Goal: Information Seeking & Learning: Learn about a topic

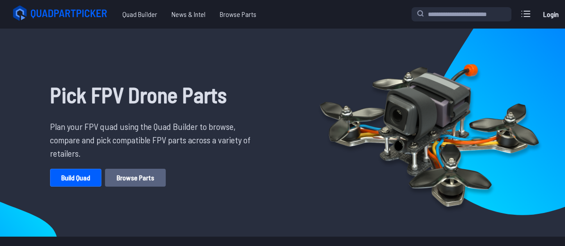
click at [118, 176] on link "Browse Parts" at bounding box center [135, 178] width 61 height 18
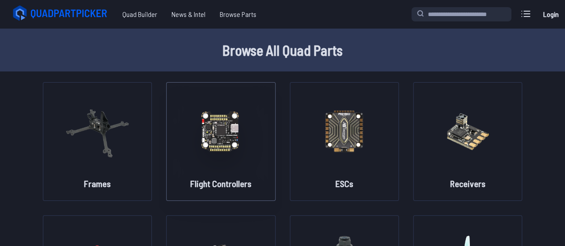
click at [235, 141] on img at bounding box center [221, 131] width 64 height 79
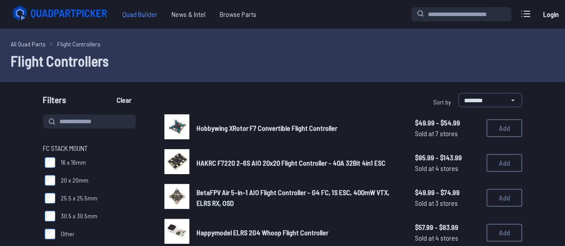
click at [135, 16] on span "Quad Builder" at bounding box center [139, 14] width 49 height 18
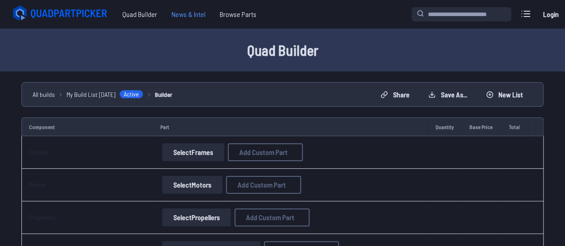
click at [182, 15] on span "News & Intel" at bounding box center [188, 14] width 48 height 18
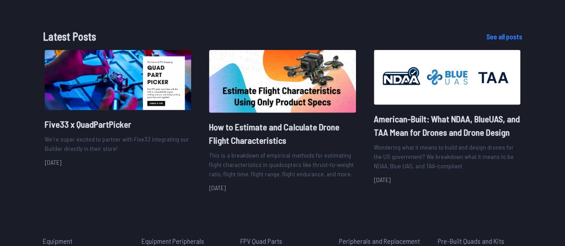
scroll to position [1184, 0]
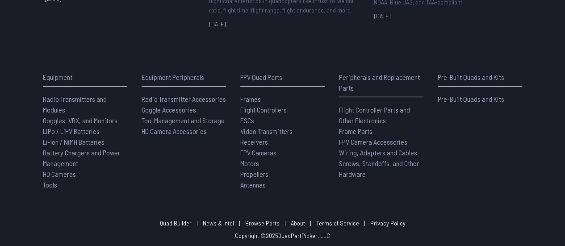
click at [254, 108] on span "Flight Controllers" at bounding box center [263, 109] width 46 height 8
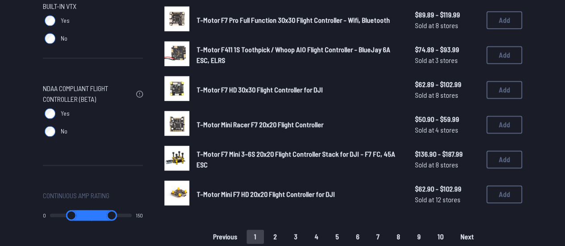
scroll to position [599, 0]
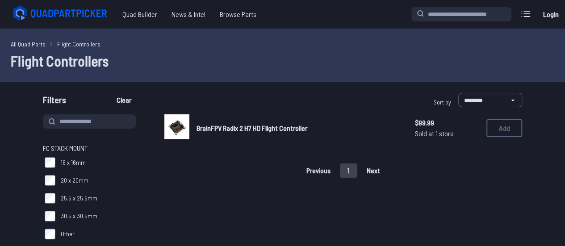
click at [234, 126] on span "BrainFPV Radix 2 H7 HD Flight Controller" at bounding box center [252, 128] width 111 height 8
click at [238, 126] on span "BrainFPV Radix 2 H7 HD Flight Controller" at bounding box center [252, 128] width 111 height 8
click at [240, 124] on span "BrainFPV Radix 2 H7 HD Flight Controller" at bounding box center [252, 128] width 111 height 8
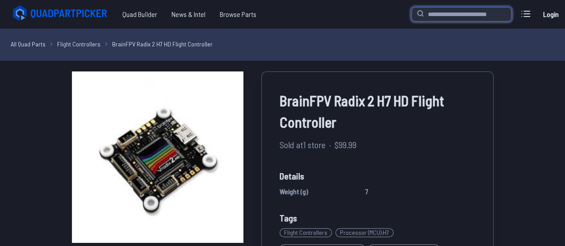
click at [450, 16] on input "search" at bounding box center [462, 14] width 100 height 14
type input "***"
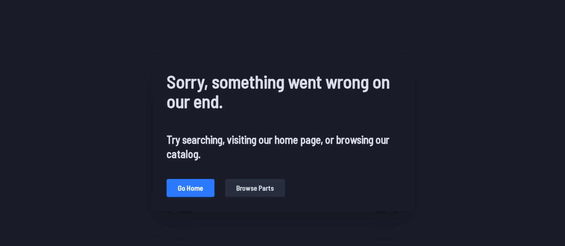
click at [192, 188] on button "Go home" at bounding box center [191, 188] width 48 height 18
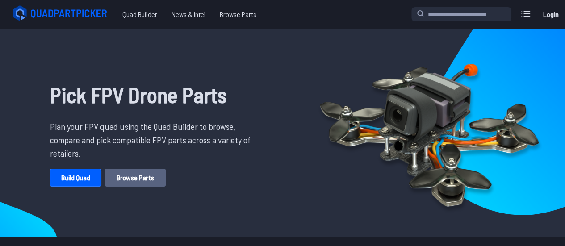
click at [126, 181] on link "Browse Parts" at bounding box center [135, 178] width 61 height 18
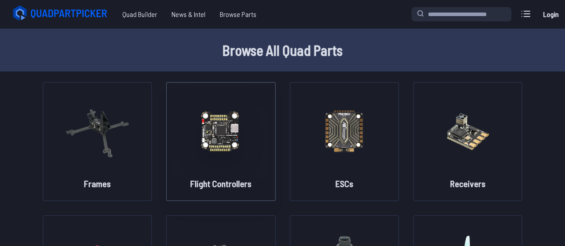
click at [234, 142] on img at bounding box center [221, 131] width 64 height 79
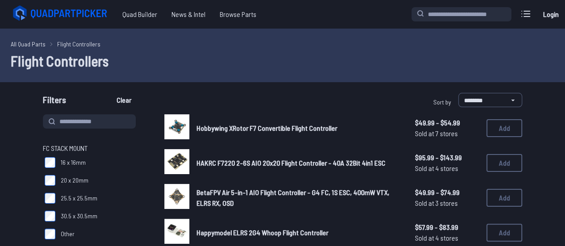
click at [227, 140] on div "Hobbywing XRotor F7 Convertible Flight Controller $49.99 - $54.99 Sold at 7 sto…" at bounding box center [343, 128] width 358 height 28
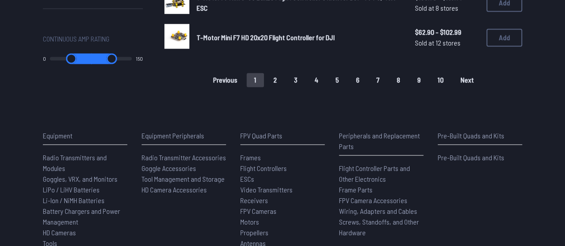
scroll to position [750, 0]
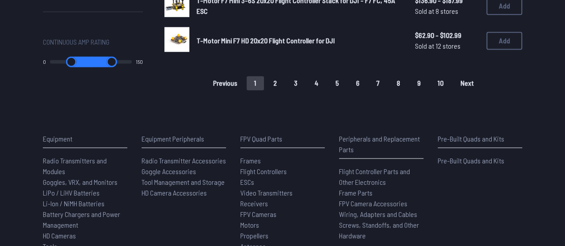
click at [463, 84] on span "Next" at bounding box center [467, 83] width 13 height 7
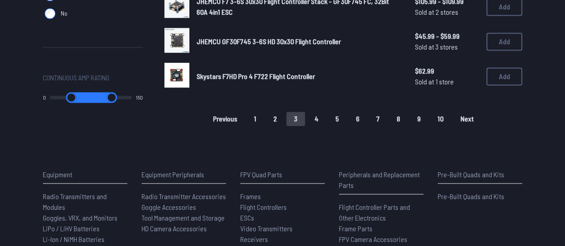
scroll to position [713, 0]
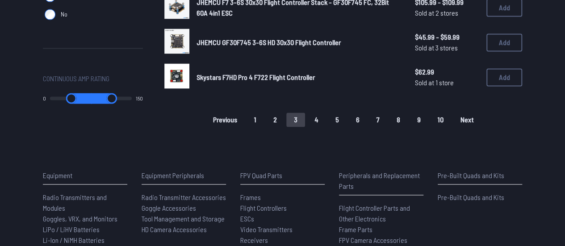
click at [223, 121] on span "Previous" at bounding box center [225, 119] width 24 height 7
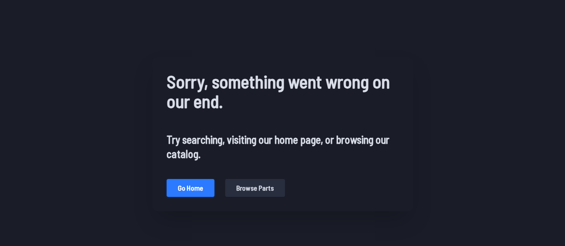
click at [206, 188] on button "Go home" at bounding box center [191, 188] width 48 height 18
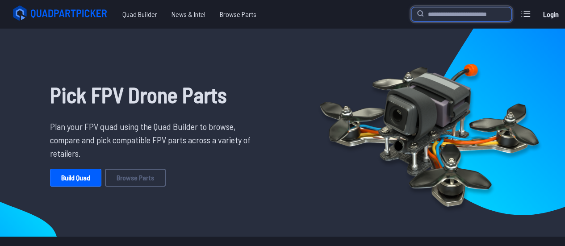
click at [467, 11] on input "search" at bounding box center [462, 14] width 100 height 14
type input "***"
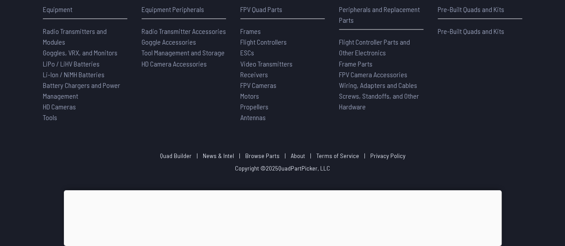
scroll to position [763, 0]
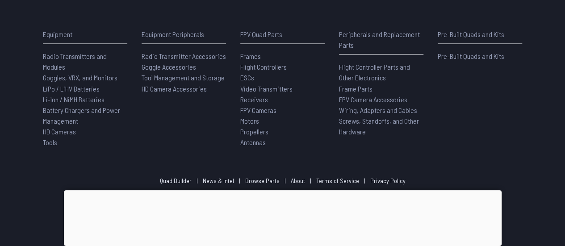
click at [461, 51] on link "Pre-Built Quads and Kits" at bounding box center [480, 56] width 84 height 11
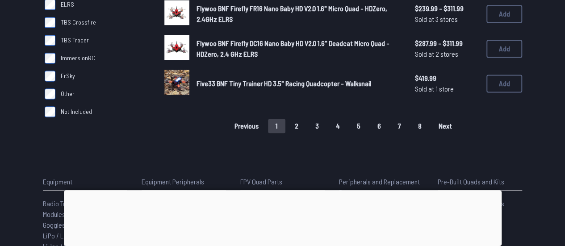
scroll to position [703, 0]
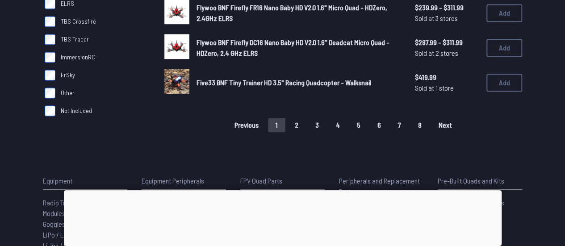
click at [440, 126] on span "Next" at bounding box center [445, 125] width 13 height 7
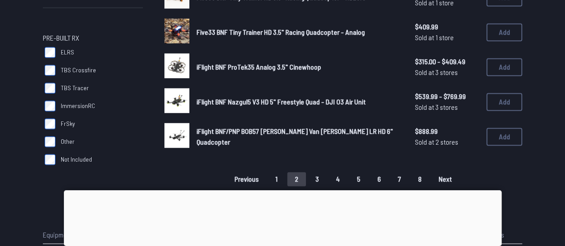
scroll to position [654, 0]
click at [447, 180] on span "Next" at bounding box center [445, 178] width 13 height 7
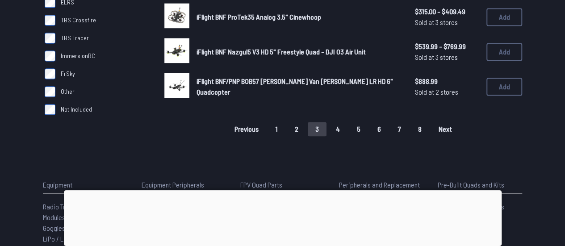
scroll to position [704, 0]
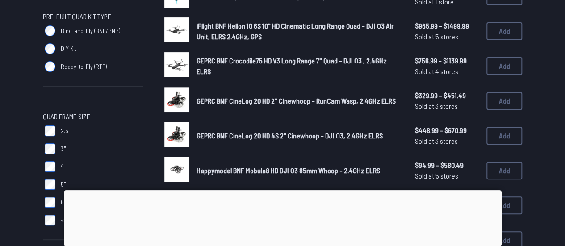
scroll to position [0, 0]
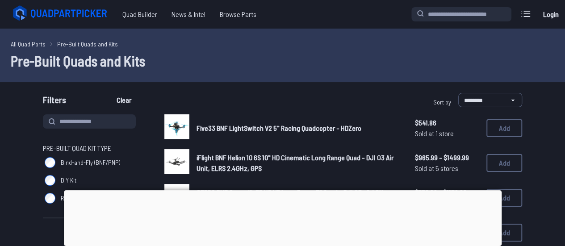
click at [95, 15] on icon at bounding box center [61, 13] width 100 height 18
